Goal: Transaction & Acquisition: Purchase product/service

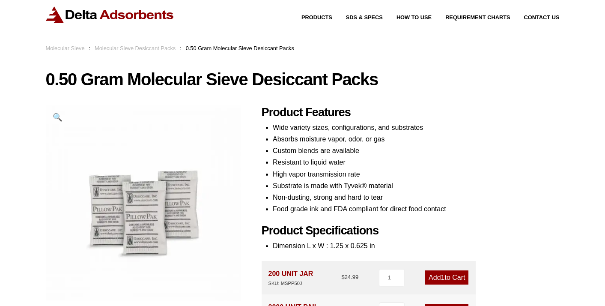
scroll to position [22, 0]
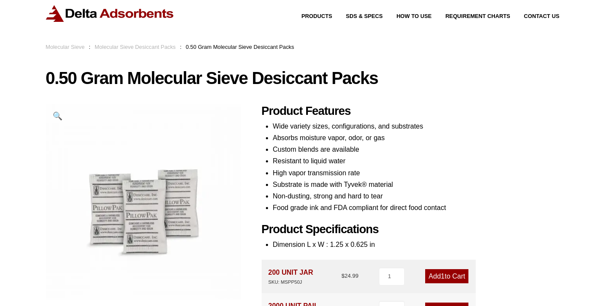
click at [443, 279] on link "Add 1 to Cart" at bounding box center [446, 276] width 43 height 14
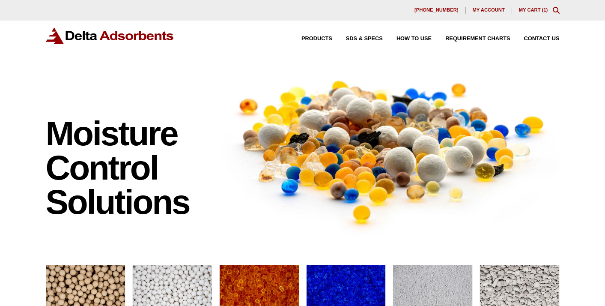
click at [535, 7] on div "[PHONE_NUMBER] My account My Cart ( 1 )" at bounding box center [303, 10] width 514 height 7
click at [534, 8] on link "My Cart ( 1 )" at bounding box center [533, 9] width 29 height 5
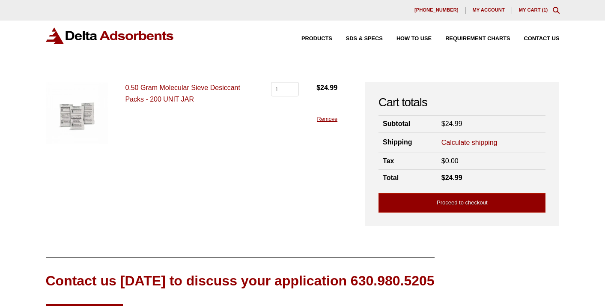
click at [467, 136] on form "Calculate shipping Country / region Select a country / region… Canada United St…" at bounding box center [491, 142] width 100 height 13
click at [467, 140] on link "Calculate shipping" at bounding box center [469, 142] width 56 height 9
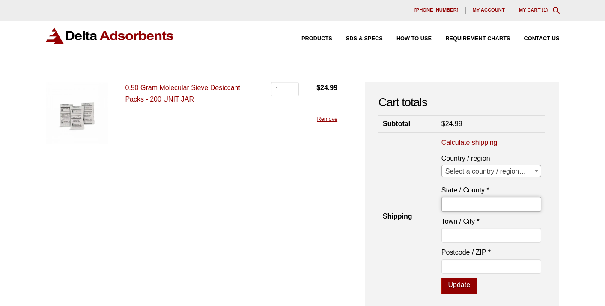
click at [460, 205] on input "State / County *" at bounding box center [491, 204] width 100 height 15
type input "[US_STATE]"
type input "[PERSON_NAME]"
type input "50151"
click at [465, 289] on button "Update" at bounding box center [459, 285] width 36 height 16
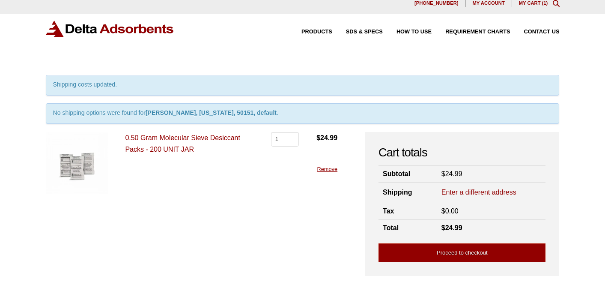
scroll to position [8, 0]
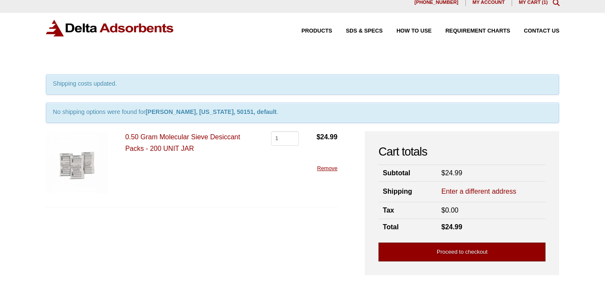
click at [492, 259] on link "Proceed to checkout" at bounding box center [461, 251] width 167 height 19
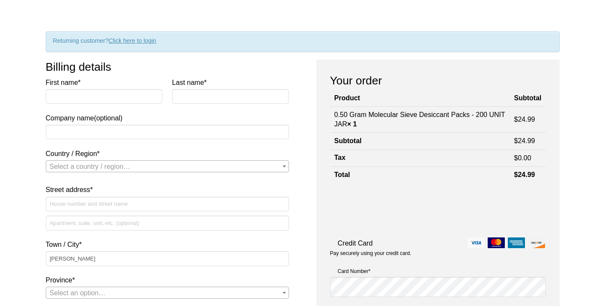
scroll to position [59, 0]
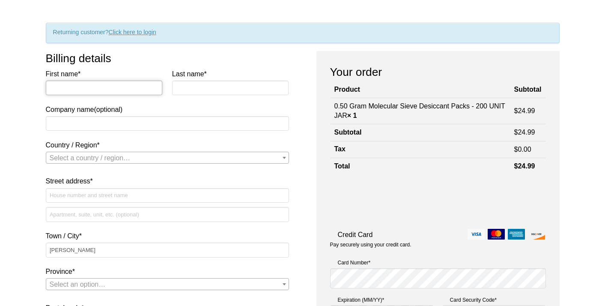
click at [142, 90] on input "First name *" at bounding box center [104, 87] width 117 height 15
type input "Rachael"
type input "[PERSON_NAME]"
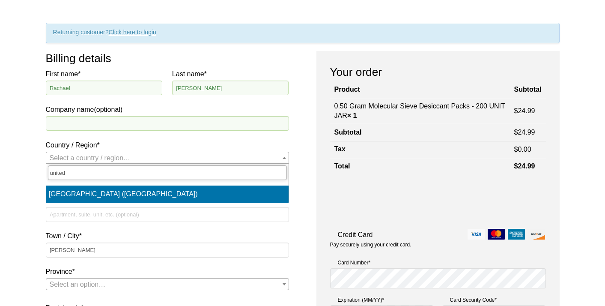
type input "united"
select select "US"
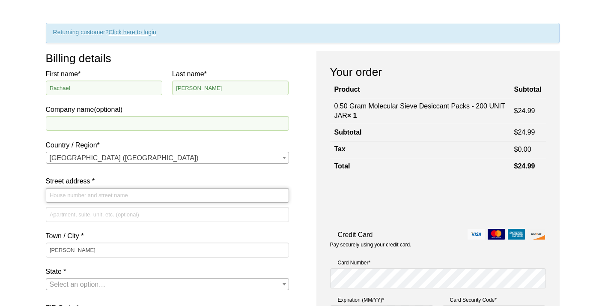
click at [109, 196] on input "Street address *" at bounding box center [167, 195] width 243 height 15
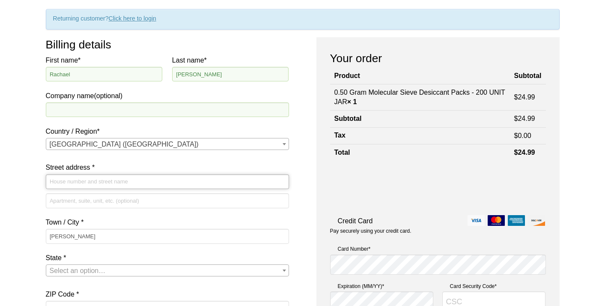
scroll to position [77, 0]
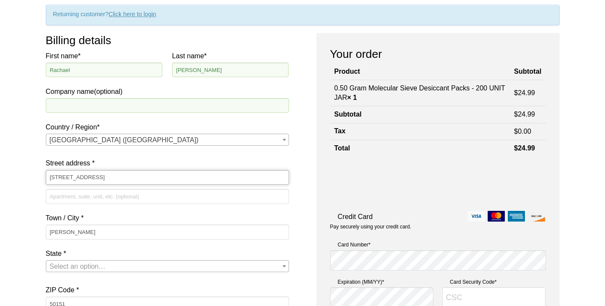
type input "[STREET_ADDRESS]"
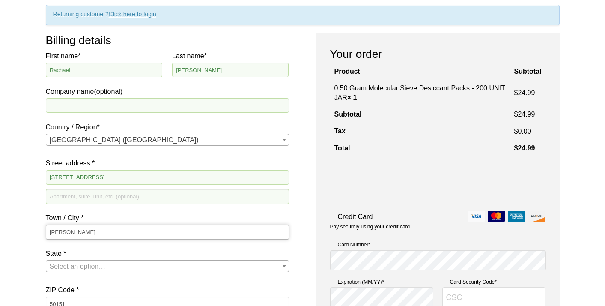
type input "[PERSON_NAME]"
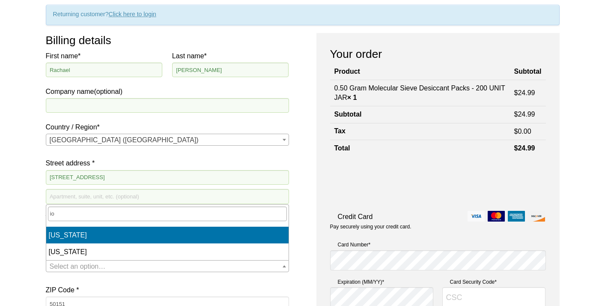
type input "io"
select select "IA"
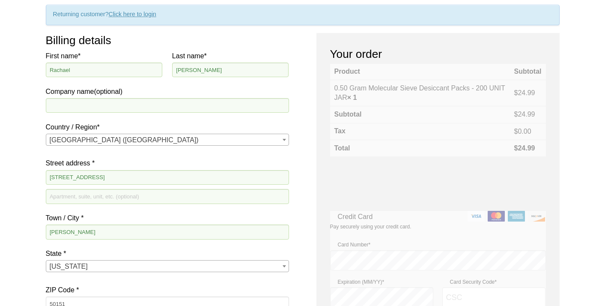
click at [92, 251] on label "State *" at bounding box center [167, 253] width 243 height 12
click at [46, 259] on select "Select an option… [US_STATE] [US_STATE] [US_STATE] [US_STATE] [US_STATE] [US_ST…" at bounding box center [45, 259] width 0 height 0
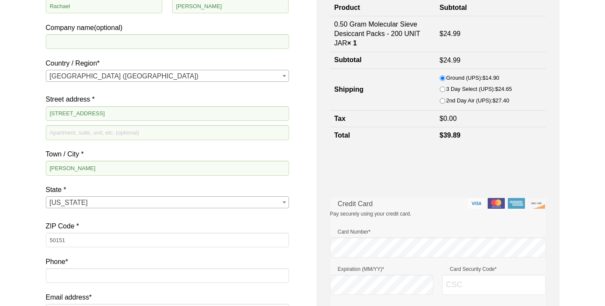
scroll to position [174, 0]
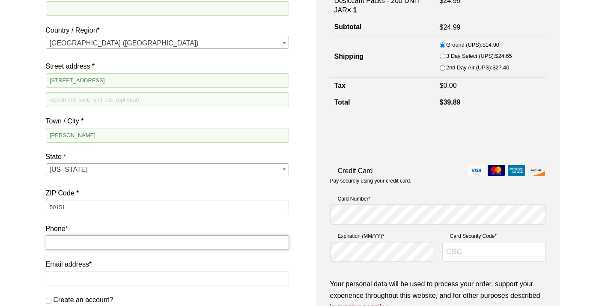
click at [84, 244] on input "Phone *" at bounding box center [167, 242] width 243 height 15
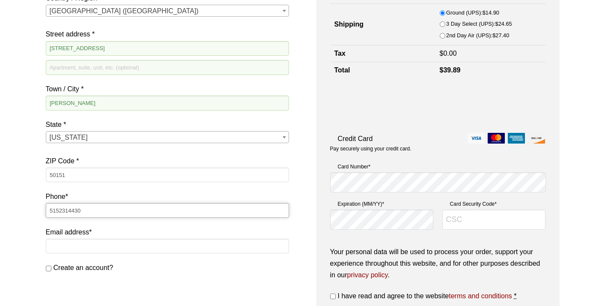
scroll to position [206, 0]
type input "5152314430"
click at [66, 246] on input "Email address *" at bounding box center [167, 245] width 243 height 15
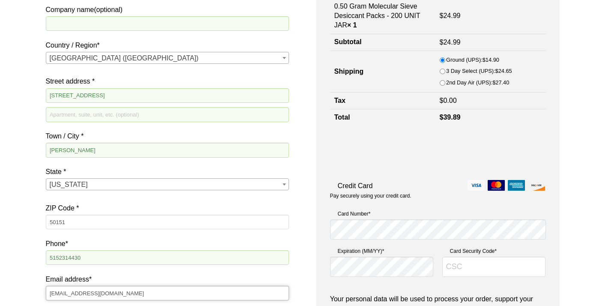
scroll to position [80, 0]
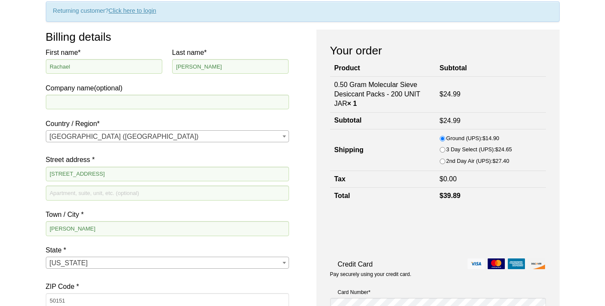
type input "[EMAIL_ADDRESS][DOMAIN_NAME]"
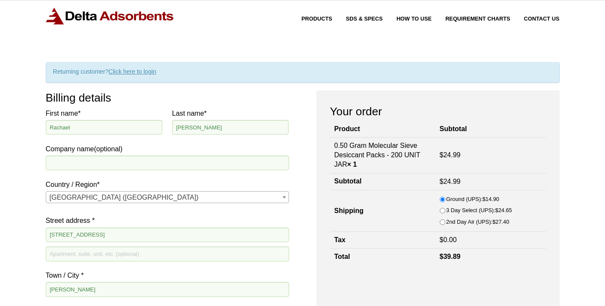
scroll to position [21, 0]
